Goal: Task Accomplishment & Management: Manage account settings

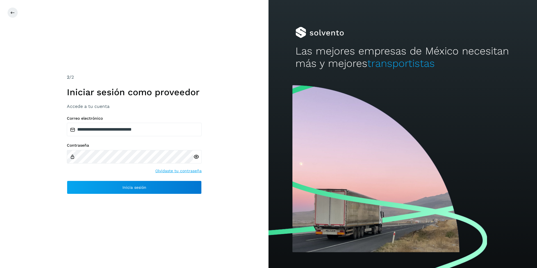
click at [198, 158] on icon at bounding box center [196, 157] width 6 height 6
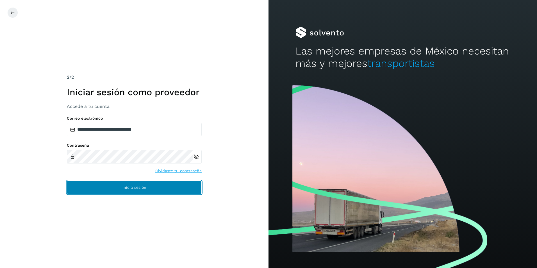
click at [140, 186] on span "Inicia sesión" at bounding box center [135, 188] width 24 height 4
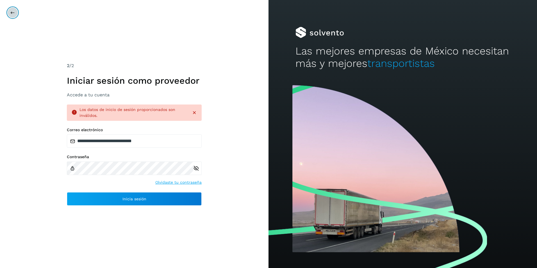
click at [11, 12] on icon at bounding box center [12, 12] width 4 height 4
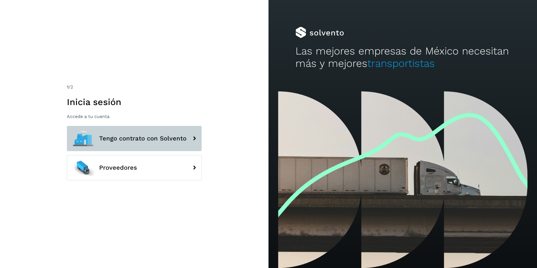
click at [138, 142] on button "Tengo contrato con Solvento" at bounding box center [134, 138] width 135 height 25
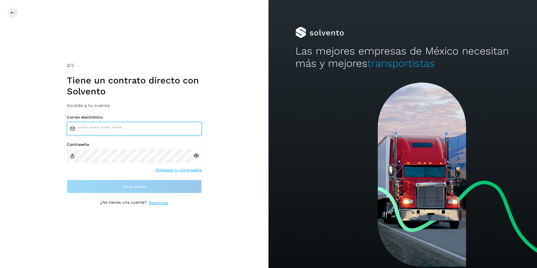
type input "**********"
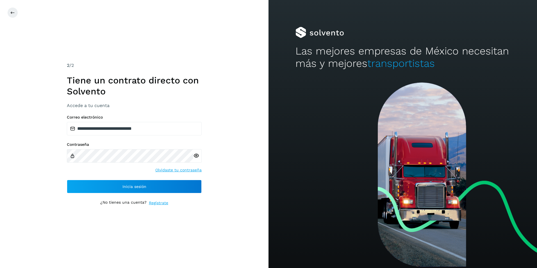
click at [197, 156] on icon at bounding box center [196, 156] width 6 height 6
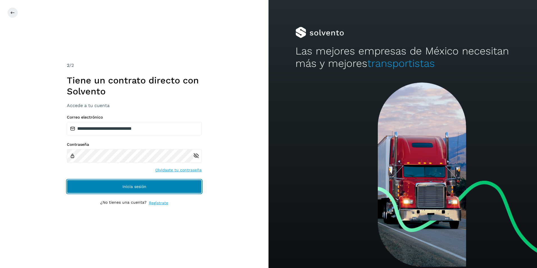
click at [146, 185] on span "Inicia sesión" at bounding box center [135, 187] width 24 height 4
